Goal: Transaction & Acquisition: Purchase product/service

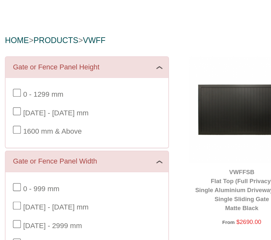
click at [139, 104] on img at bounding box center [156, 138] width 68 height 68
click at [140, 104] on img at bounding box center [156, 138] width 68 height 68
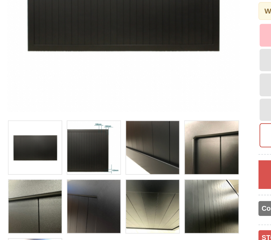
scroll to position [82, 0]
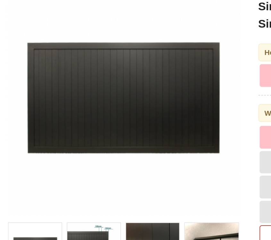
click at [112, 75] on img at bounding box center [69, 95] width 131 height 131
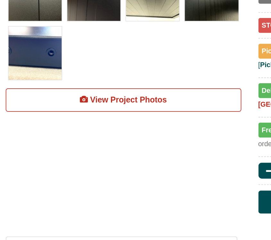
click at [94, 148] on link "View Project Photos" at bounding box center [69, 154] width 133 height 13
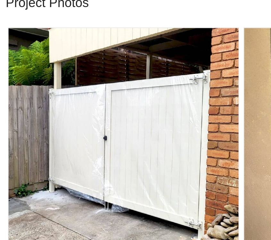
click at [99, 121] on img at bounding box center [69, 185] width 129 height 129
click at [133, 121] on img at bounding box center [69, 185] width 129 height 129
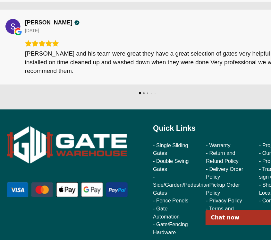
scroll to position [3461, 0]
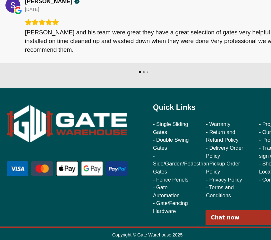
click at [150, 183] on link "- Gate Automation" at bounding box center [152, 189] width 23 height 12
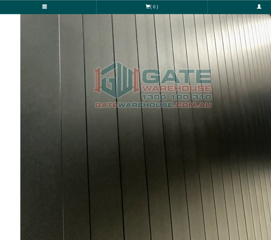
scroll to position [2255, 0]
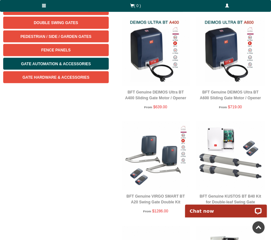
scroll to position [96, 0]
